Goal: Transaction & Acquisition: Purchase product/service

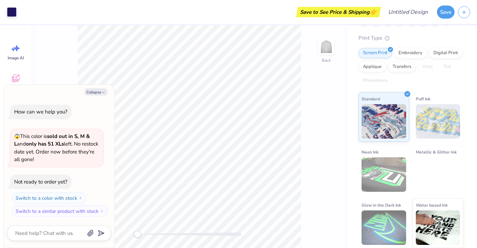
scroll to position [49, 0]
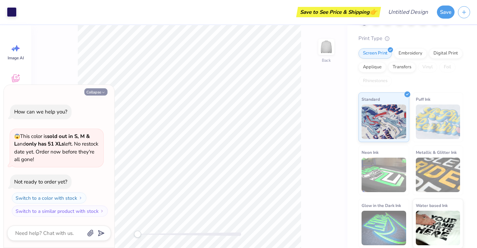
click at [103, 93] on icon "button" at bounding box center [103, 93] width 4 height 4
type textarea "x"
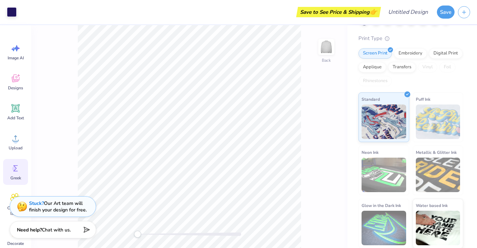
click at [15, 168] on circle at bounding box center [14, 169] width 5 height 5
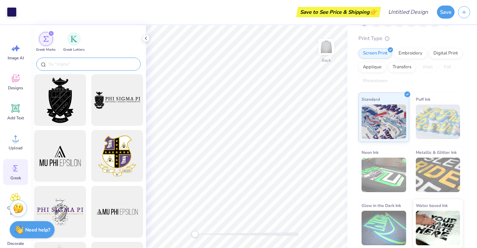
scroll to position [0, 0]
click at [95, 65] on input "text" at bounding box center [92, 64] width 88 height 7
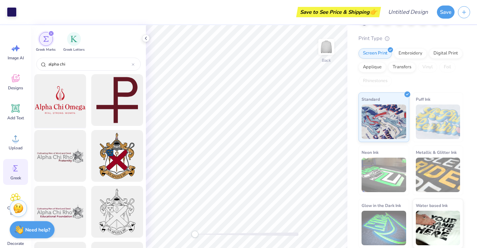
type input "alpha chi"
click at [73, 109] on div at bounding box center [59, 100] width 57 height 57
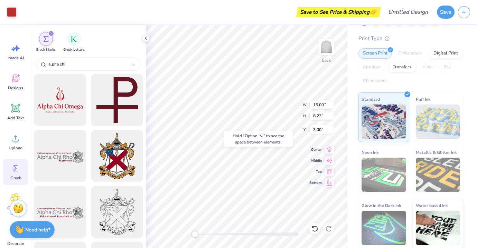
type input "12.00"
type input "5.59"
type input "2.50"
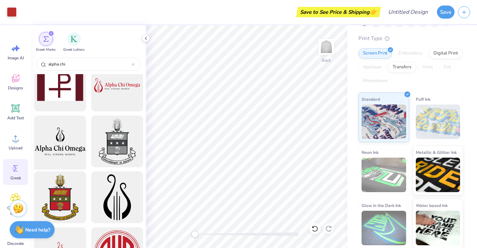
scroll to position [184, 0]
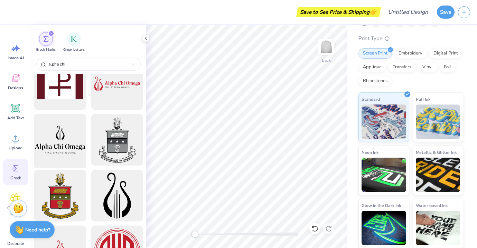
click at [56, 141] on div at bounding box center [59, 140] width 57 height 57
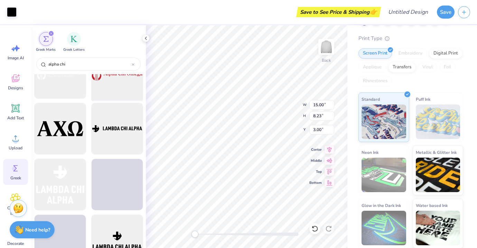
scroll to position [644, 0]
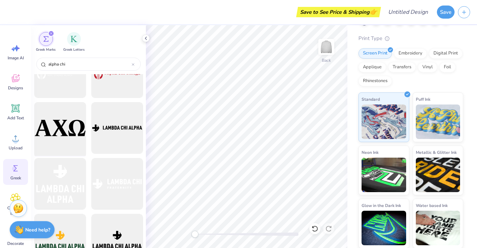
click at [81, 127] on div at bounding box center [59, 128] width 57 height 57
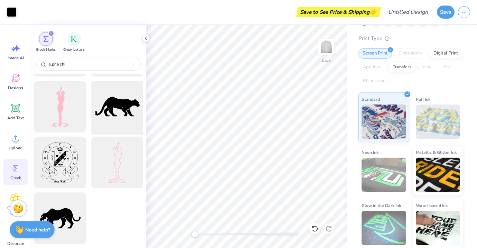
scroll to position [1225, 0]
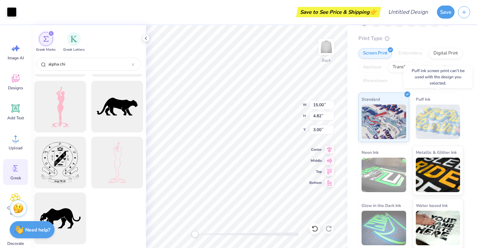
click at [437, 131] on img at bounding box center [438, 122] width 45 height 35
click at [429, 114] on img at bounding box center [438, 122] width 45 height 35
click at [420, 93] on div "Puff Ink" at bounding box center [438, 118] width 51 height 50
click at [443, 128] on img at bounding box center [438, 122] width 45 height 35
click at [421, 68] on div "Vinyl" at bounding box center [427, 67] width 19 height 10
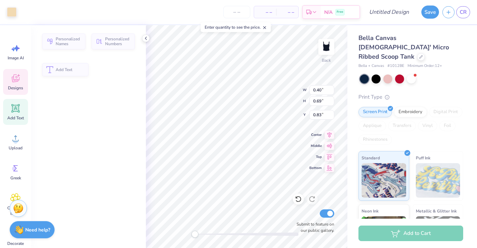
type input "0.40"
type input "0.69"
type input "0.83"
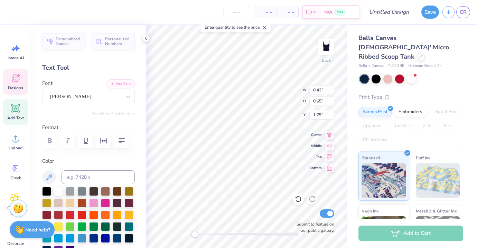
scroll to position [1, 0]
type textarea "ALpha Chi Omega"
type input "0.69"
type input "0.75"
type input "2.43"
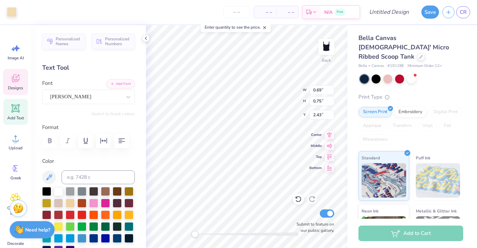
type input "2.19"
type input "2.29"
type input "0.93"
type input "0.69"
type input "0.75"
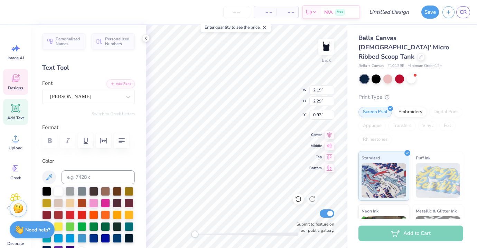
type input "2.43"
type input "2.19"
type input "2.29"
type input "0.93"
type textarea "ALpha Chi mega"
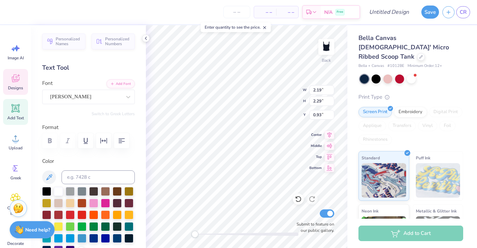
scroll to position [0, 0]
click at [330, 145] on icon at bounding box center [329, 145] width 10 height 8
type input "4.28"
click at [328, 132] on icon at bounding box center [329, 134] width 10 height 8
click at [122, 141] on icon "button" at bounding box center [121, 141] width 8 height 8
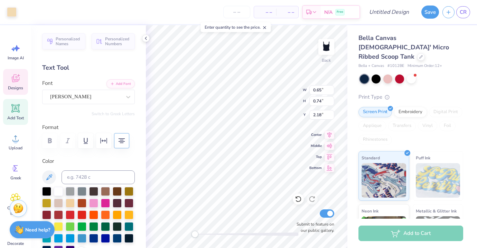
type input "0.65"
type input "0.74"
type input "2.18"
type input "0.69"
type input "0.75"
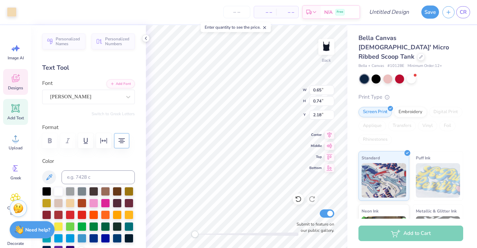
type input "2.13"
type input "2.15"
type input "2.28"
type input "0.50"
type input "0.69"
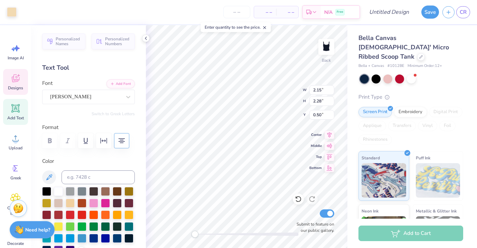
type input "0.75"
type input "2.13"
type input "2.15"
type input "2.28"
type input "3.22"
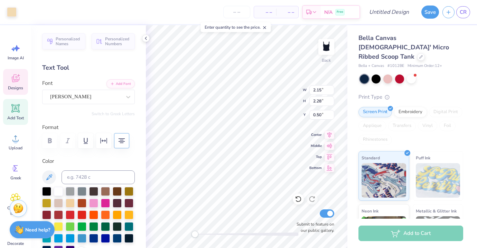
type input "2.15"
type input "2.28"
type input "0.69"
type input "0.75"
type input "1.62"
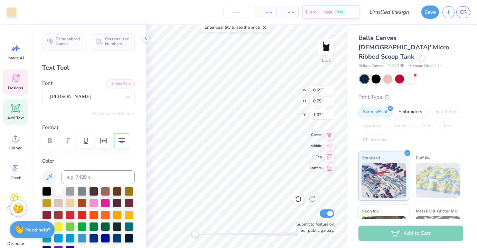
type input "2.15"
type input "2.28"
type input "0.50"
type input "0.69"
type input "0.75"
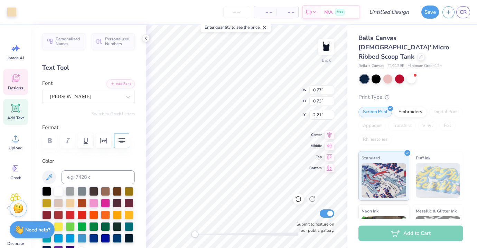
type input "2.00"
click at [120, 141] on icon "button" at bounding box center [122, 141] width 6 height 5
type input "2.15"
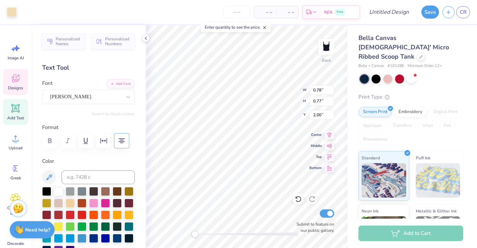
type input "2.28"
type input "0.53"
type textarea "ALpha mega"
click at [114, 83] on line "button" at bounding box center [112, 83] width 2 height 0
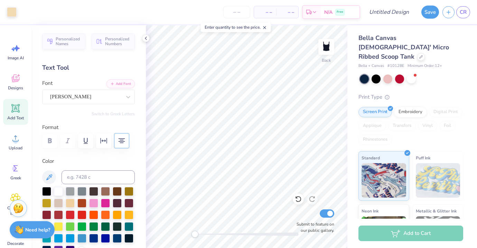
click at [15, 112] on icon at bounding box center [15, 108] width 8 height 8
click at [18, 106] on icon at bounding box center [15, 108] width 7 height 7
type textarea "Chi"
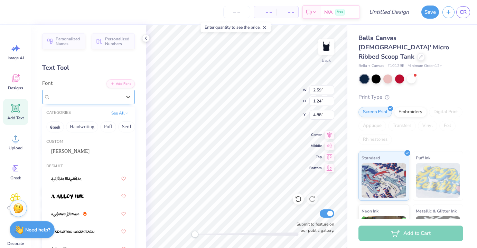
click at [94, 94] on div "Super Dream" at bounding box center [85, 97] width 73 height 11
click at [128, 95] on icon at bounding box center [128, 97] width 7 height 7
click at [81, 151] on div "wilson" at bounding box center [88, 151] width 75 height 7
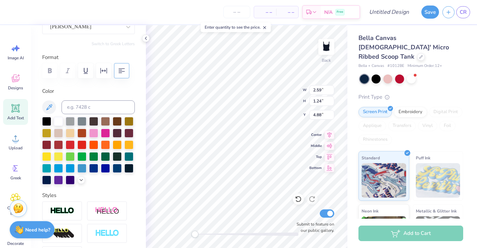
scroll to position [121, 0]
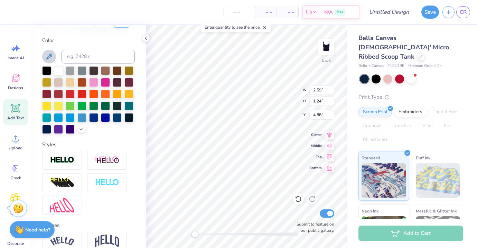
click at [51, 59] on icon at bounding box center [49, 57] width 6 height 6
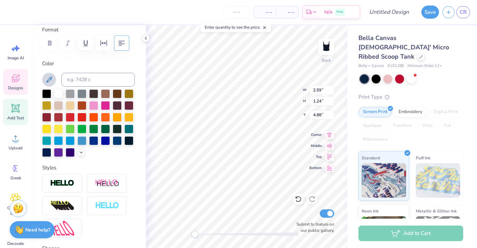
type input "2.15"
type input "2.28"
type input "0.53"
type input "1.22"
type input "0.78"
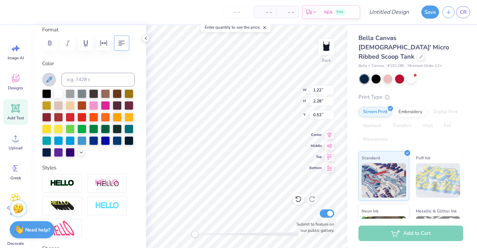
type input "4.64"
click at [318, 94] on input "2.15" at bounding box center [321, 90] width 25 height 10
click at [320, 91] on input "2.15" at bounding box center [321, 90] width 25 height 10
click at [323, 90] on input "2.15" at bounding box center [321, 90] width 25 height 10
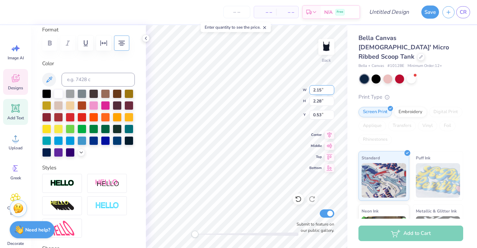
click at [302, 90] on div "Back W 2.15 2.15 " H 2.28 2.28 " Y 0.53 0.53 " Center Middle Top Bottom Submit …" at bounding box center [246, 136] width 201 height 223
type input "0.96"
type input "0.61"
type input "1.39"
type input "0.96"
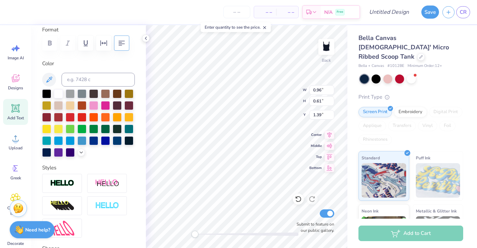
type input "0.61"
type input "1.39"
type textarea "ALpha CHI mega"
type input "2.15"
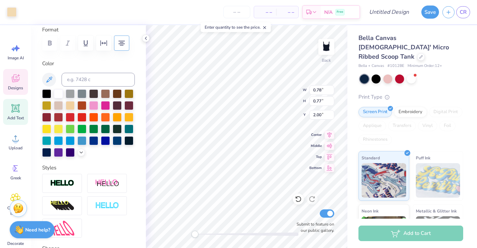
type input "2.28"
type input "0.53"
type input "2.15"
type input "2.28"
type input "0.53"
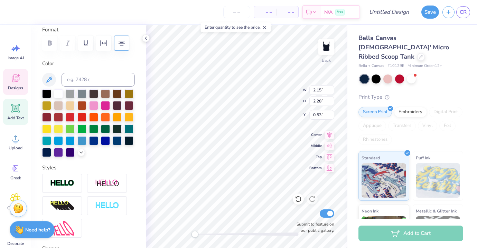
type input "0.78"
type input "0.77"
type input "2.00"
type input "2.15"
type input "2.28"
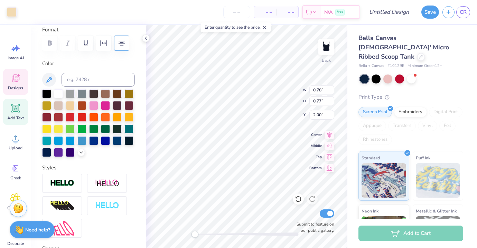
type input "0.53"
type input "0.78"
type input "0.77"
type input "2.00"
type input "2.15"
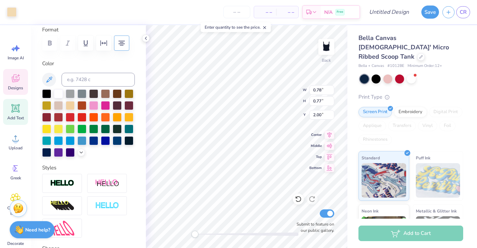
type input "2.28"
type input "0.53"
type textarea "ALpha CHI Omega"
type input "0.87"
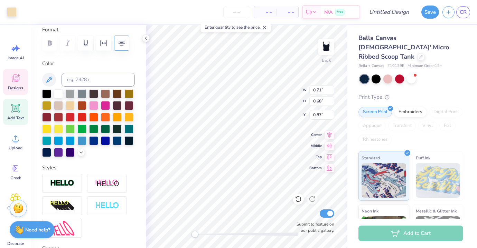
type input "0.78"
type input "0.77"
type input "1.23"
type input "1.50"
click at [296, 197] on icon at bounding box center [298, 199] width 7 height 7
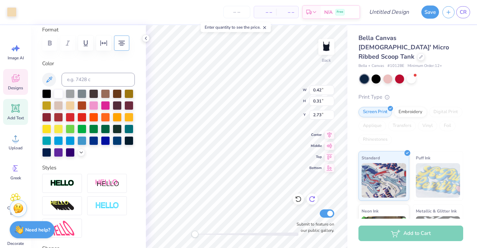
click at [300, 200] on icon at bounding box center [298, 199] width 7 height 7
click at [311, 199] on icon at bounding box center [312, 199] width 7 height 7
click at [313, 198] on icon at bounding box center [313, 197] width 1 height 1
click at [386, 231] on div "Add to Cart" at bounding box center [410, 234] width 105 height 16
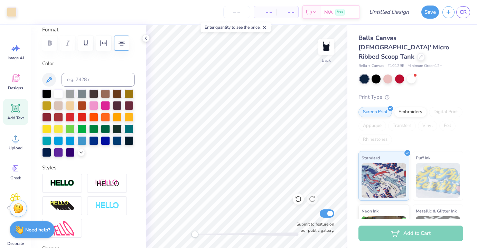
click at [415, 226] on div "Add to Cart" at bounding box center [412, 233] width 130 height 29
click at [415, 235] on div "Add to Cart" at bounding box center [410, 234] width 105 height 16
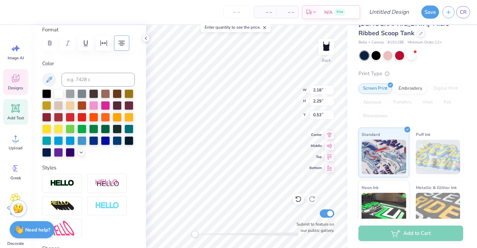
scroll to position [0, 1]
type textarea "ALpha CHI Omega"
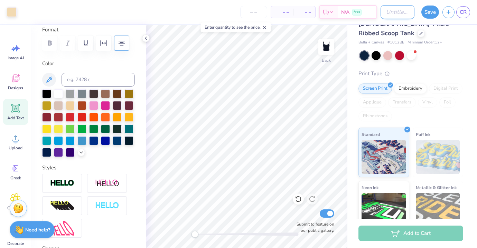
click at [401, 15] on input "Design Title" at bounding box center [397, 12] width 34 height 14
type input "AXO"
click at [431, 11] on button "Save" at bounding box center [430, 10] width 18 height 13
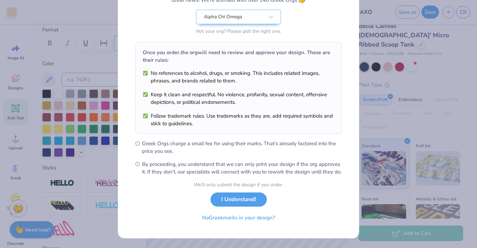
scroll to position [75, 0]
click at [251, 200] on button "I Understand!" at bounding box center [238, 198] width 56 height 14
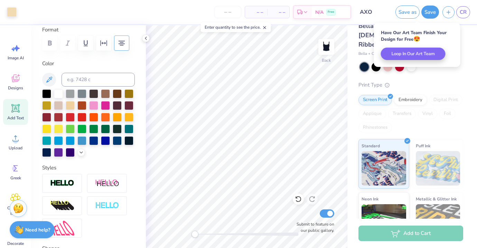
scroll to position [0, 0]
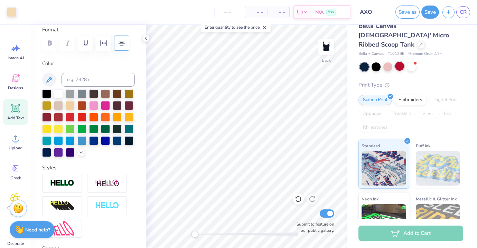
click at [400, 62] on div at bounding box center [399, 66] width 9 height 9
click at [16, 79] on icon at bounding box center [16, 79] width 8 height 8
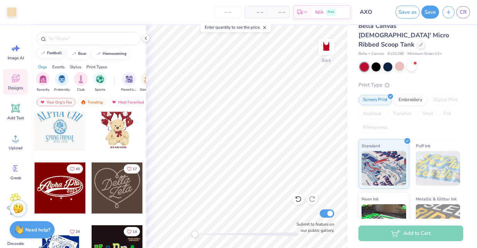
scroll to position [202, 0]
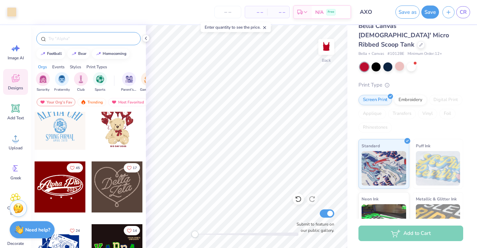
click at [64, 39] on input "text" at bounding box center [92, 38] width 88 height 7
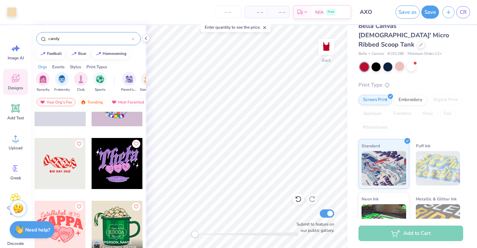
scroll to position [631, 0]
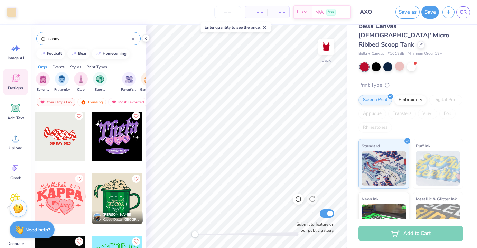
type input "candy"
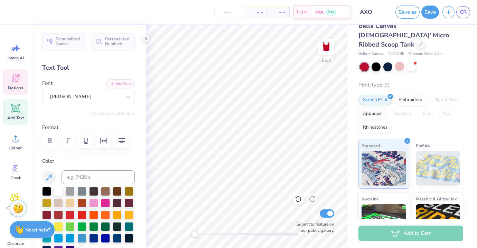
click at [14, 83] on icon at bounding box center [15, 78] width 10 height 10
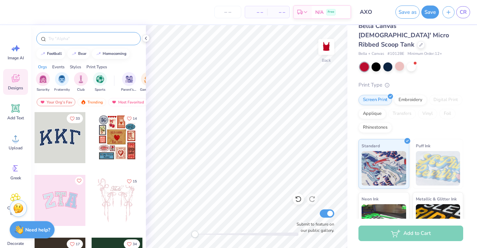
click at [68, 43] on div at bounding box center [88, 38] width 104 height 13
click at [69, 39] on input "text" at bounding box center [92, 38] width 88 height 7
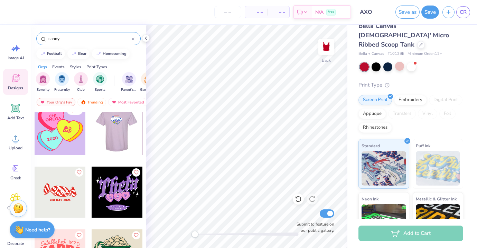
scroll to position [583, 0]
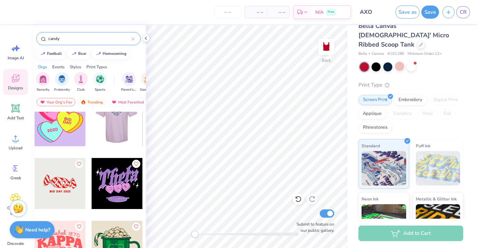
type input "candy"
click at [67, 178] on div at bounding box center [60, 183] width 51 height 51
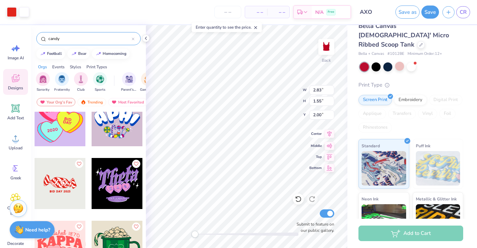
click at [332, 138] on icon at bounding box center [329, 134] width 10 height 8
click at [414, 62] on div at bounding box center [411, 66] width 9 height 9
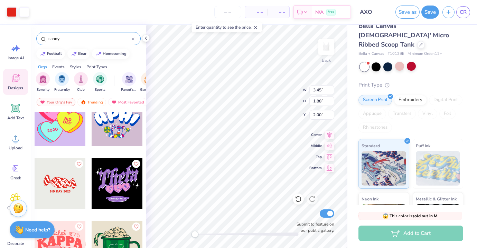
type input "3.45"
type input "1.88"
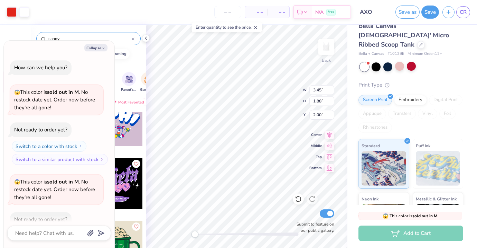
scroll to position [36, 0]
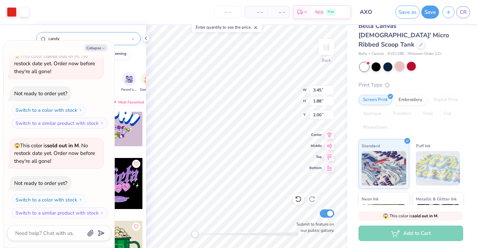
click at [400, 62] on div at bounding box center [399, 66] width 9 height 9
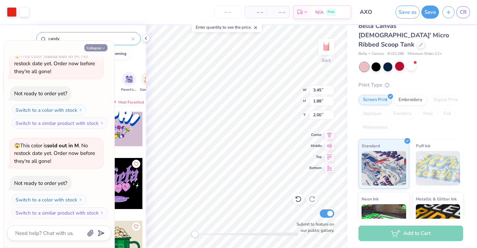
click at [105, 46] on button "Collapse" at bounding box center [95, 47] width 23 height 7
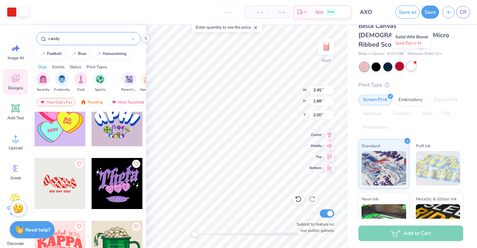
click at [413, 62] on div at bounding box center [411, 66] width 9 height 9
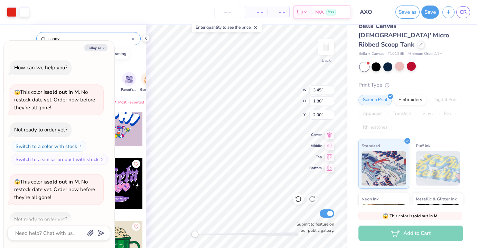
scroll to position [125, 0]
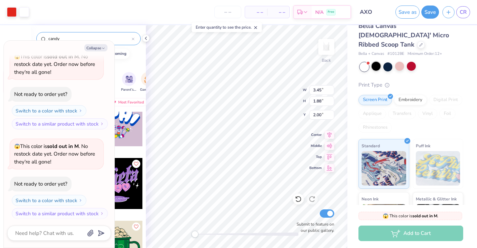
click at [374, 62] on div at bounding box center [375, 66] width 9 height 9
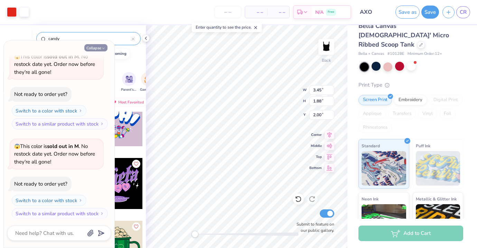
click at [102, 47] on icon "button" at bounding box center [103, 48] width 4 height 4
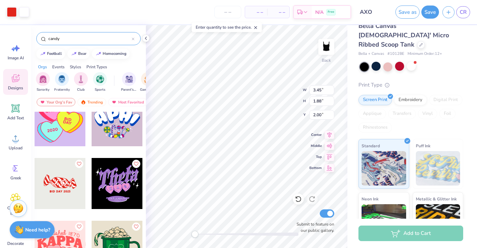
type textarea "x"
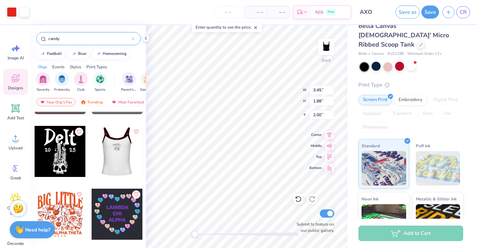
scroll to position [1138, 0]
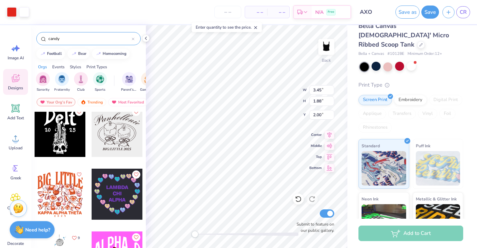
click at [125, 138] on div at bounding box center [116, 131] width 51 height 51
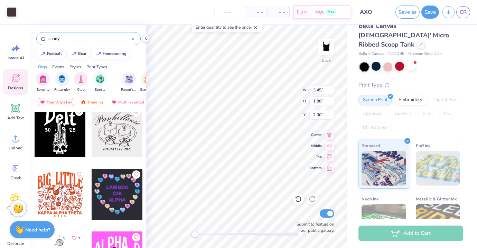
type input "3.86"
type input "3.24"
type input "3.45"
type input "1.88"
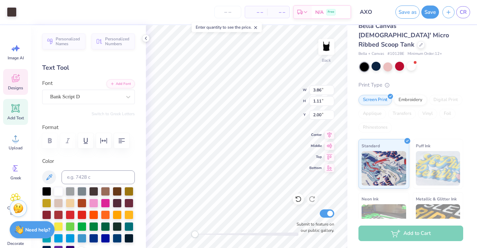
type input "3.86"
type input "1.11"
type input "2.00"
click at [58, 189] on div at bounding box center [58, 191] width 9 height 9
type input "3.24"
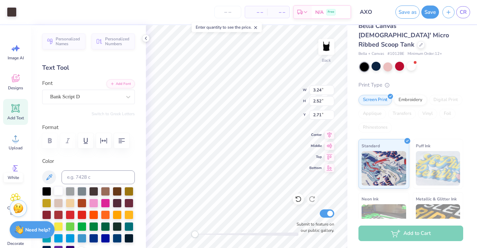
type input "2.52"
type input "2.71"
click at [58, 189] on div at bounding box center [58, 191] width 9 height 9
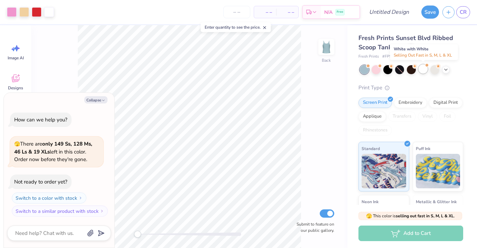
click at [427, 68] on div at bounding box center [422, 69] width 9 height 9
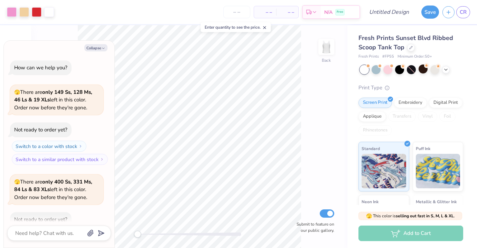
scroll to position [36, 0]
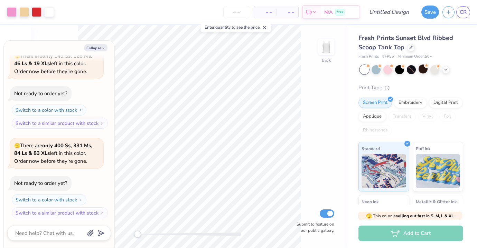
type textarea "x"
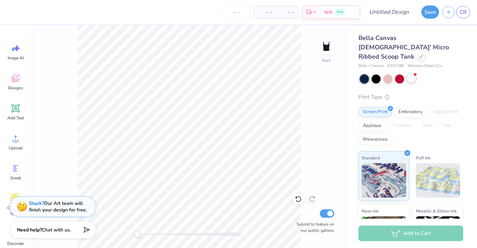
click at [413, 74] on div at bounding box center [411, 78] width 9 height 9
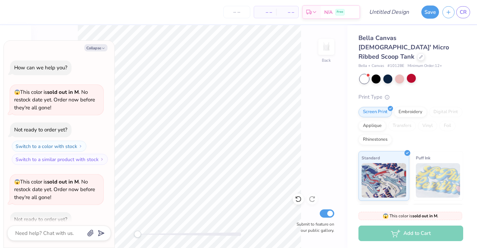
scroll to position [36, 0]
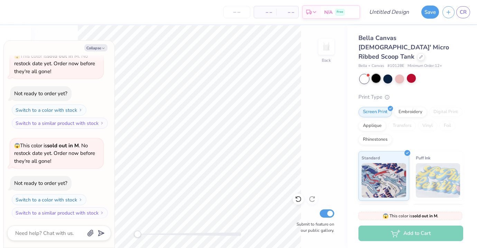
click at [378, 74] on div at bounding box center [375, 78] width 9 height 9
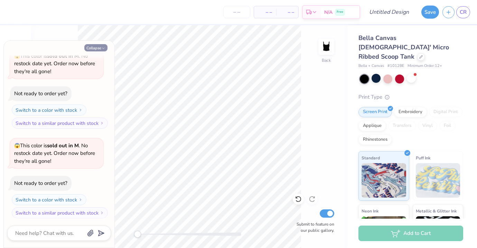
click at [101, 45] on button "Collapse" at bounding box center [95, 47] width 23 height 7
type textarea "x"
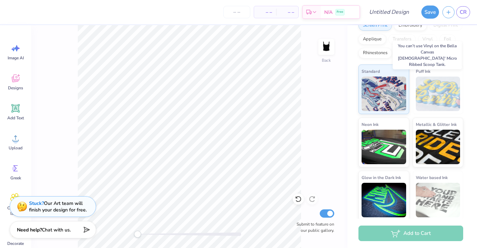
scroll to position [79, 0]
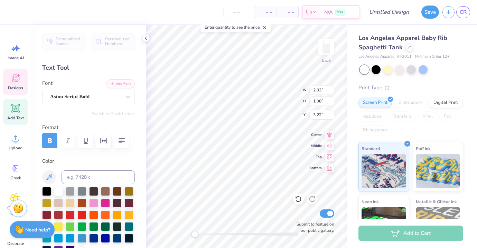
type input "2.03"
type input "1.08"
type input "3.22"
type textarea "Chi"
click at [21, 82] on div "Designs" at bounding box center [15, 82] width 25 height 26
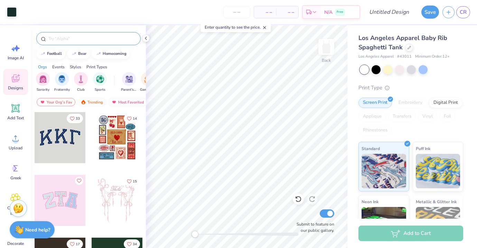
click at [81, 38] on input "text" at bounding box center [92, 38] width 88 height 7
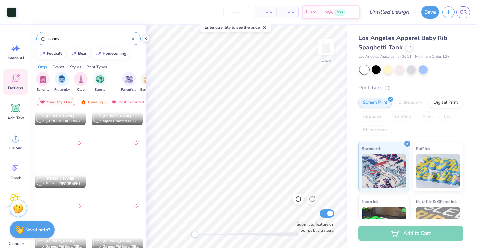
scroll to position [991, 0]
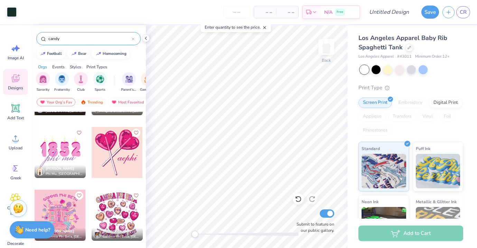
type input "candy"
click at [124, 142] on div at bounding box center [117, 152] width 51 height 51
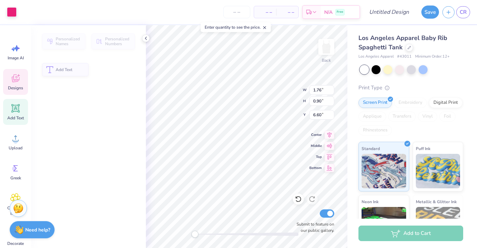
type input "1.76"
type input "0.90"
type input "6.60"
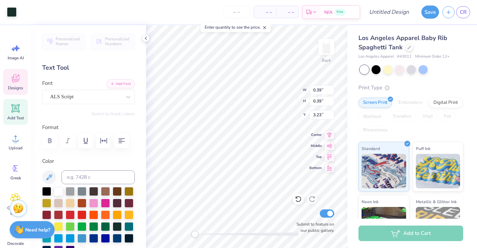
type input "0.39"
type input "3.23"
type input "1.84"
type input "1.79"
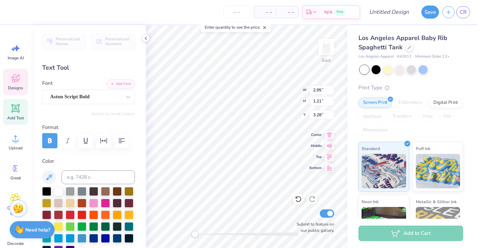
type input "1.13"
type input "3.21"
type input "2.95"
type input "1.21"
type input "3.31"
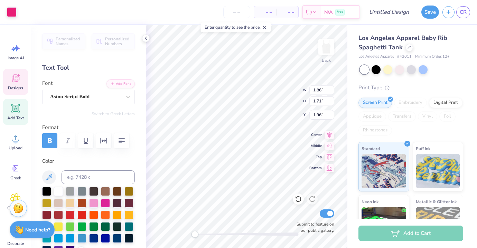
type input "1.86"
type input "1.71"
type input "1.96"
click at [95, 205] on div at bounding box center [93, 202] width 9 height 9
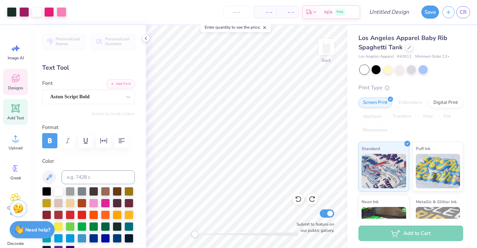
click at [20, 82] on icon at bounding box center [15, 78] width 10 height 10
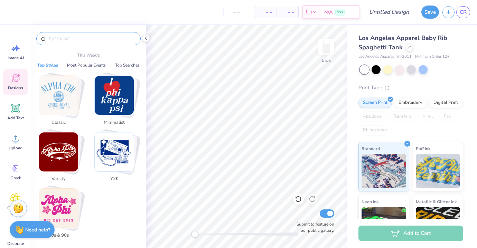
click at [77, 38] on input "text" at bounding box center [92, 38] width 88 height 7
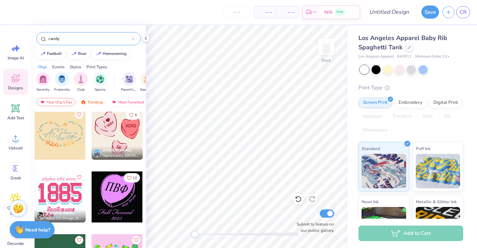
scroll to position [349, 0]
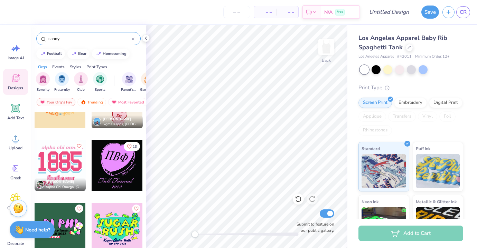
type input "candy"
click at [119, 170] on div at bounding box center [117, 165] width 51 height 51
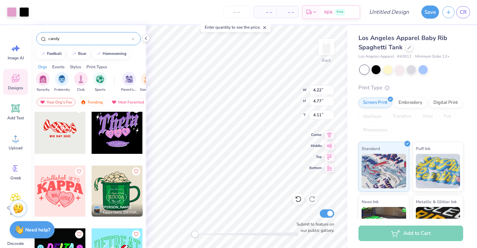
scroll to position [640, 0]
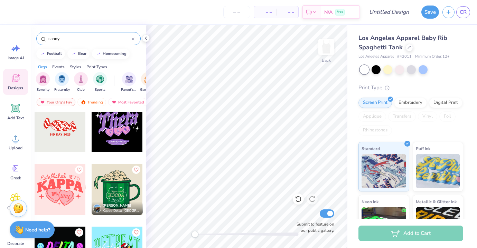
click at [62, 135] on div at bounding box center [60, 126] width 51 height 51
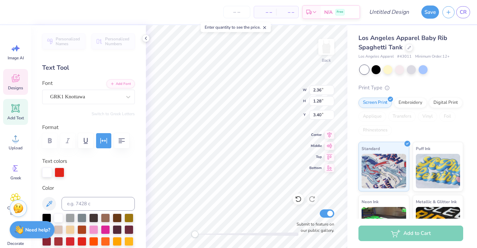
scroll to position [0, 0]
type textarea "A"
type textarea "AXO"
type input "5.55"
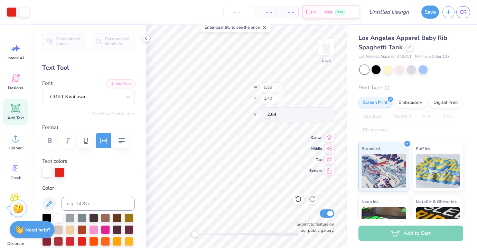
type input "2.40"
type input "2.64"
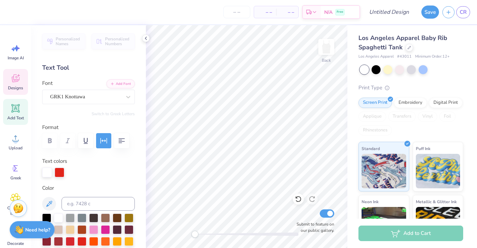
click at [20, 82] on icon at bounding box center [15, 78] width 10 height 10
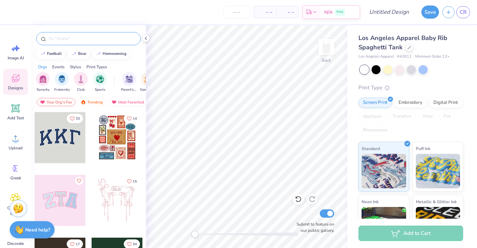
click at [84, 39] on input "text" at bounding box center [92, 38] width 88 height 7
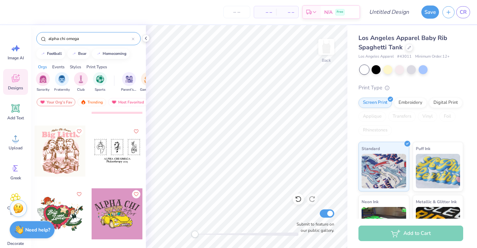
scroll to position [1940, 0]
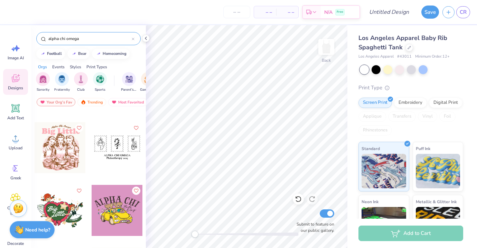
type input "alpha chi omega"
click at [123, 148] on div at bounding box center [117, 147] width 51 height 51
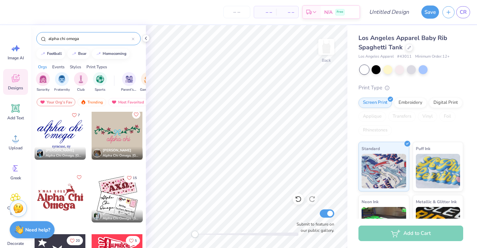
scroll to position [2337, 0]
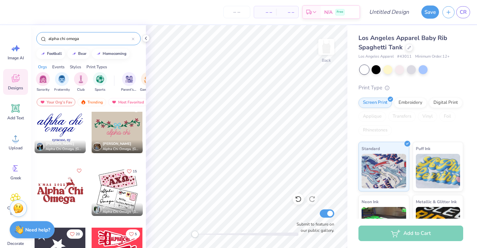
click at [121, 188] on div at bounding box center [117, 190] width 51 height 51
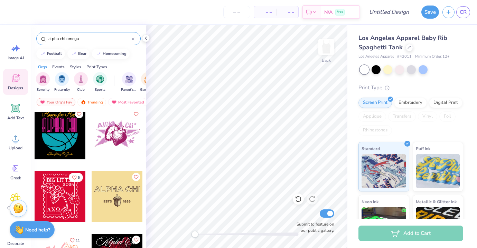
scroll to position [1271, 0]
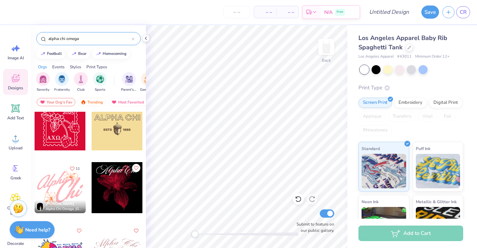
click at [107, 181] on div at bounding box center [117, 187] width 51 height 51
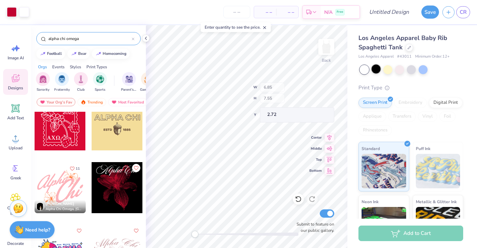
click at [374, 69] on div at bounding box center [375, 69] width 9 height 9
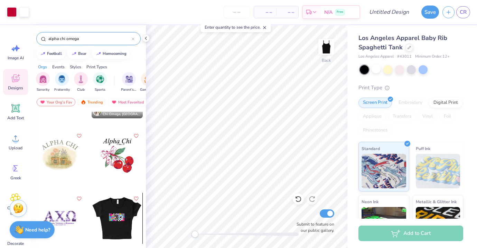
scroll to position [246, 0]
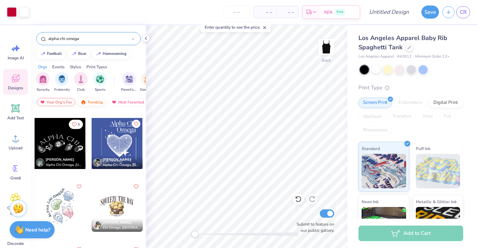
click at [88, 101] on div "Trending" at bounding box center [91, 102] width 29 height 8
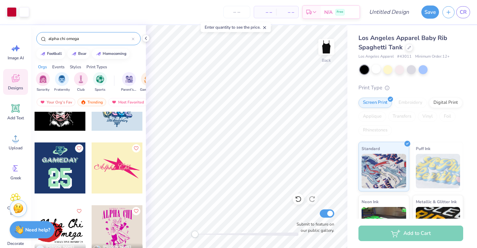
scroll to position [914, 0]
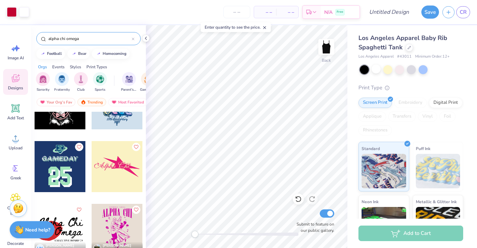
click at [125, 175] on div at bounding box center [117, 166] width 51 height 51
type input "2.58"
type input "1.06"
type input "3.16"
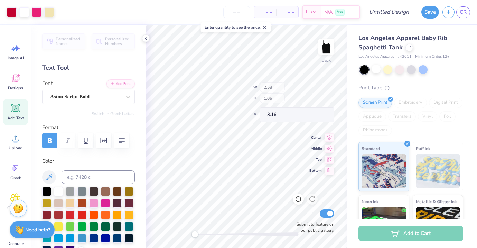
type input "6.75"
type input "7.55"
type input "2.72"
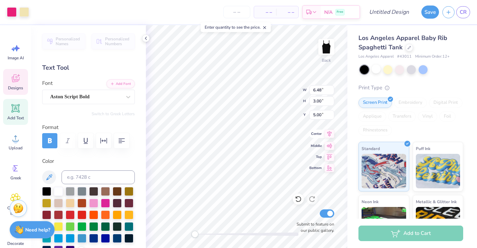
click at [329, 133] on icon at bounding box center [329, 134] width 10 height 8
click at [379, 70] on div at bounding box center [375, 69] width 9 height 9
type input "3.25"
click at [397, 69] on div at bounding box center [399, 69] width 9 height 9
click at [390, 69] on div at bounding box center [387, 69] width 9 height 9
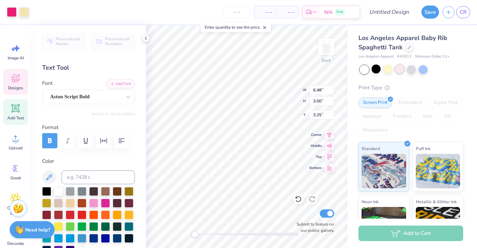
drag, startPoint x: 390, startPoint y: 69, endPoint x: 402, endPoint y: 69, distance: 11.7
click at [402, 69] on div at bounding box center [399, 69] width 9 height 9
